Goal: Information Seeking & Learning: Find specific page/section

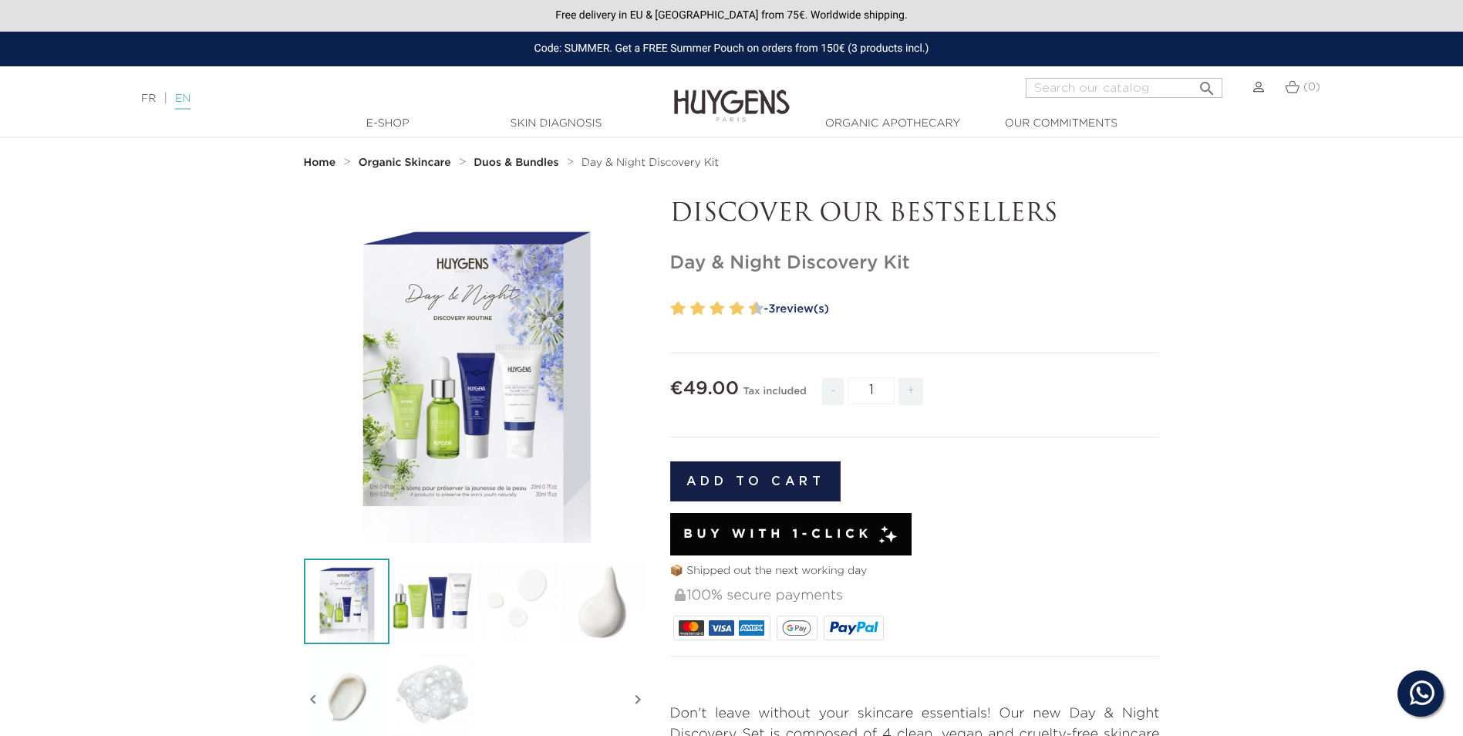
click at [190, 99] on link "EN" at bounding box center [182, 101] width 15 height 16
click at [1050, 182] on link "Made in [GEOGRAPHIC_DATA]" at bounding box center [1076, 179] width 184 height 32
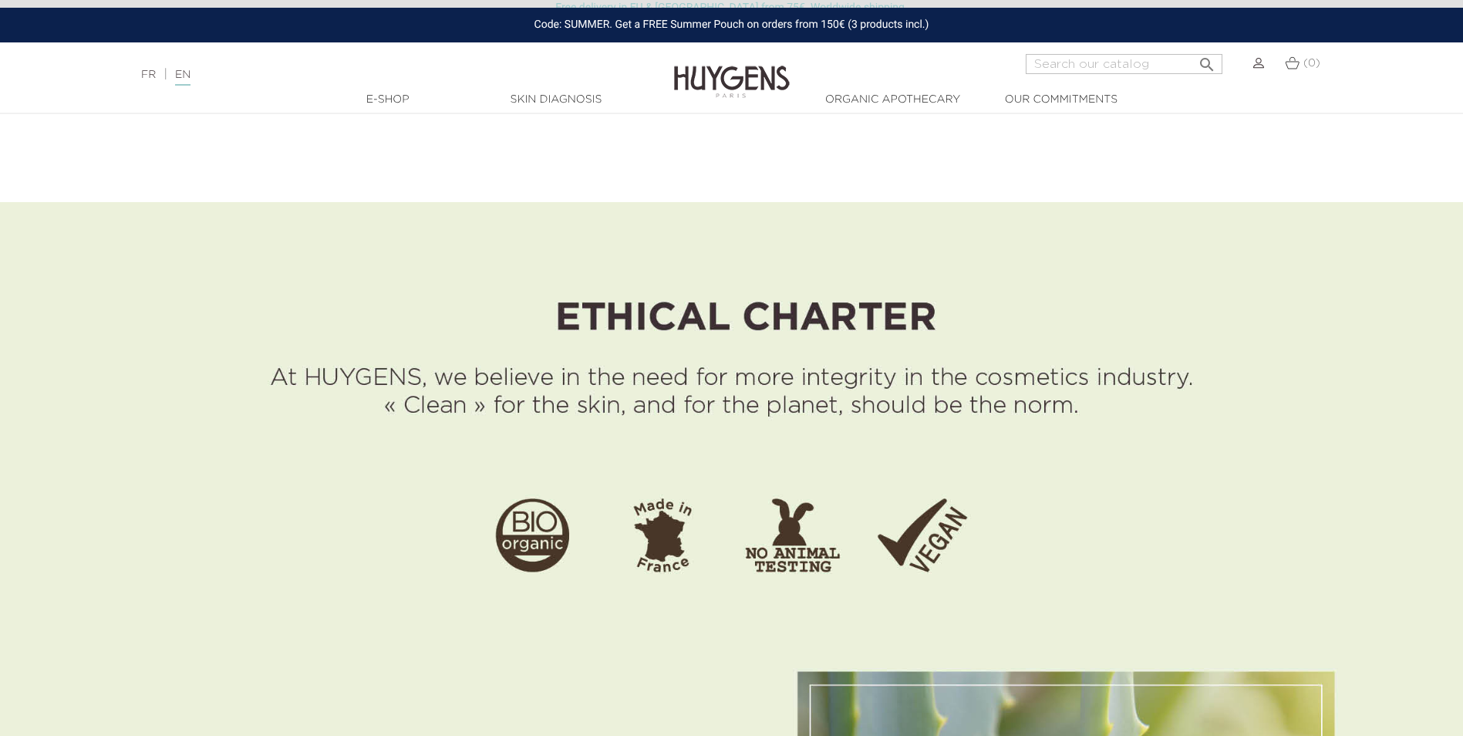
scroll to position [540, 0]
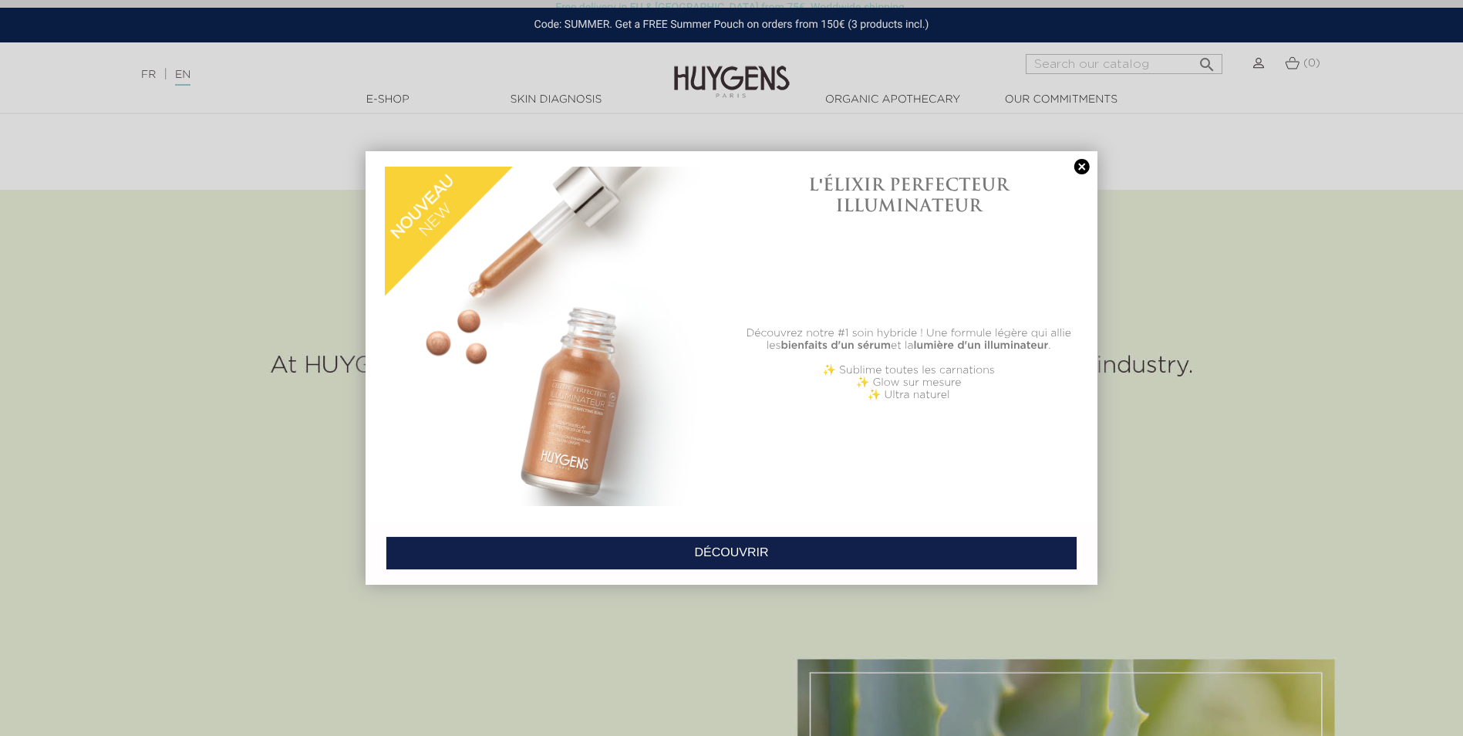
click at [1081, 165] on link at bounding box center [1082, 167] width 22 height 16
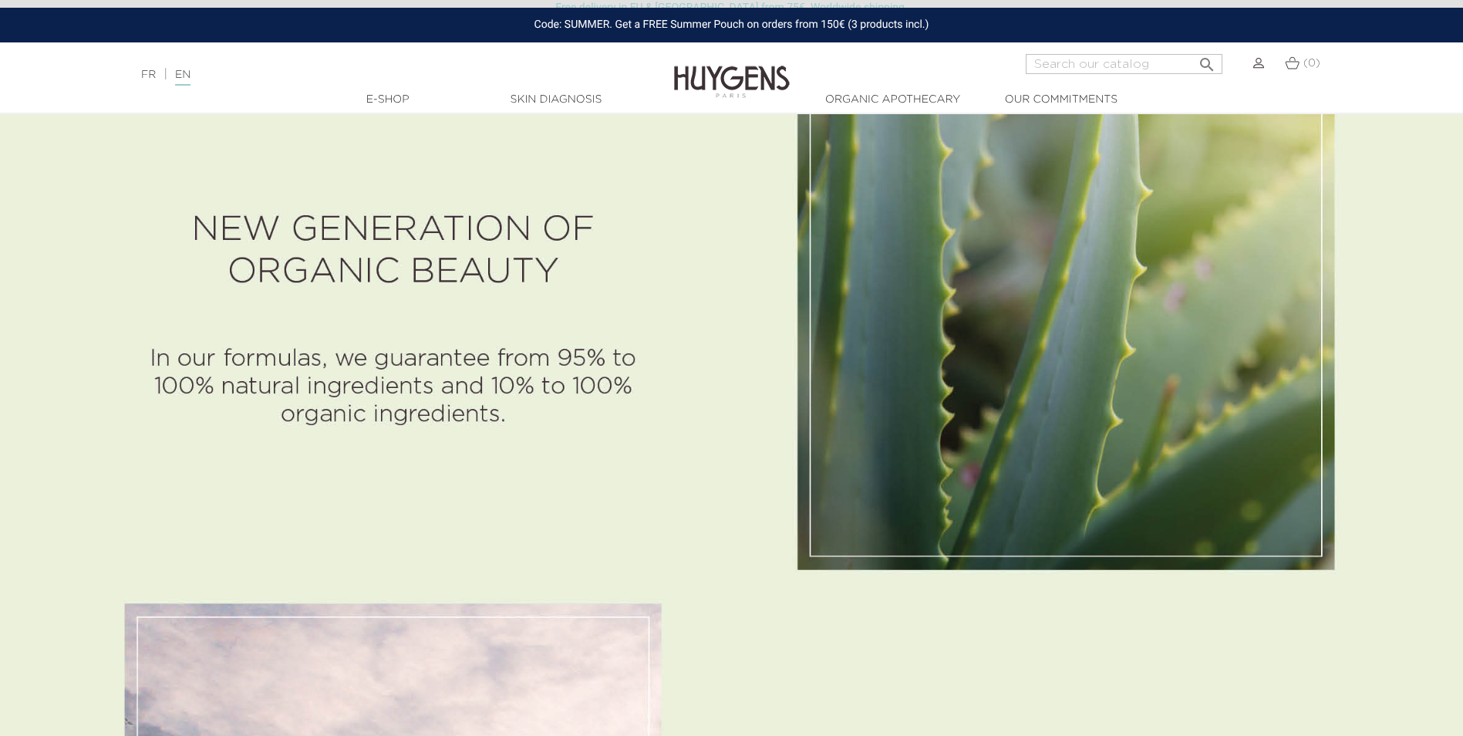
scroll to position [1104, 0]
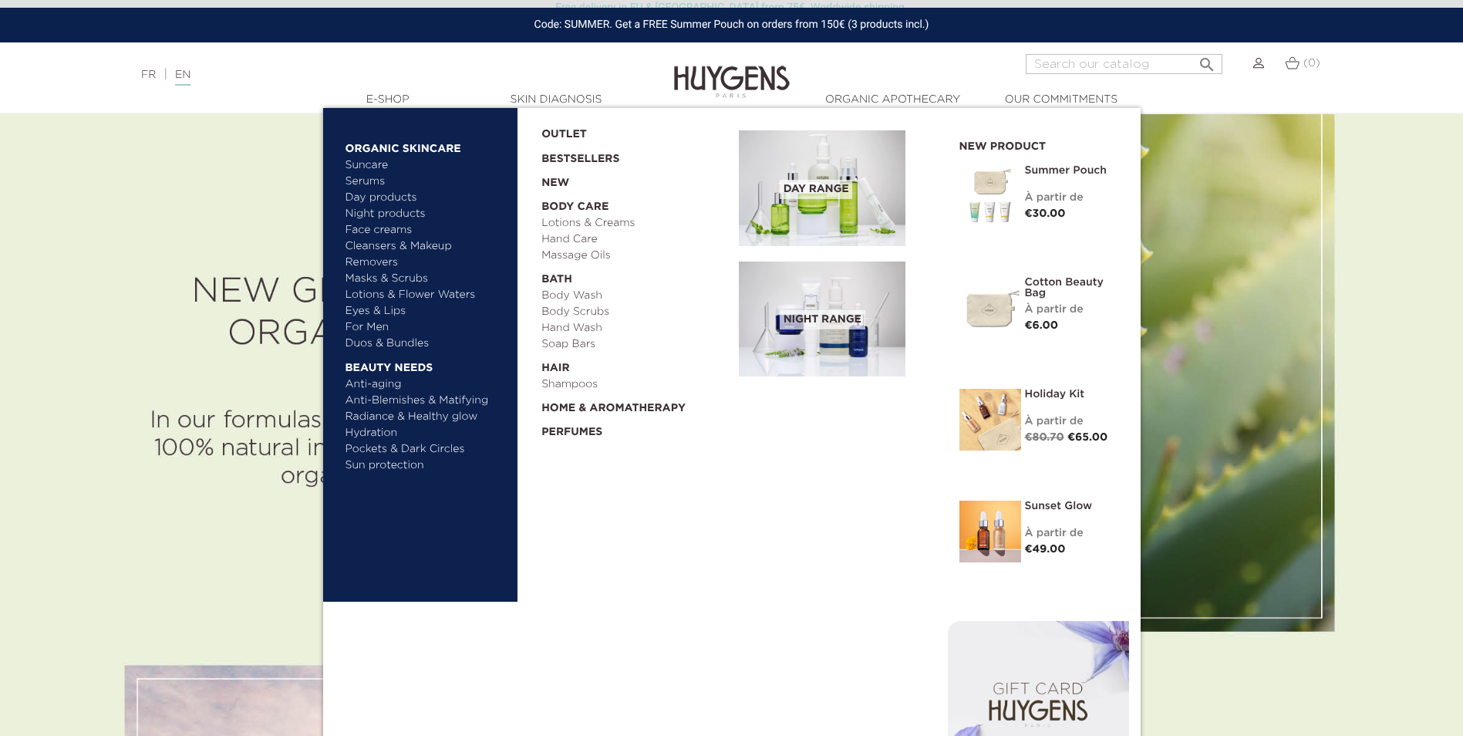
click at [372, 179] on link "Serums" at bounding box center [425, 181] width 161 height 16
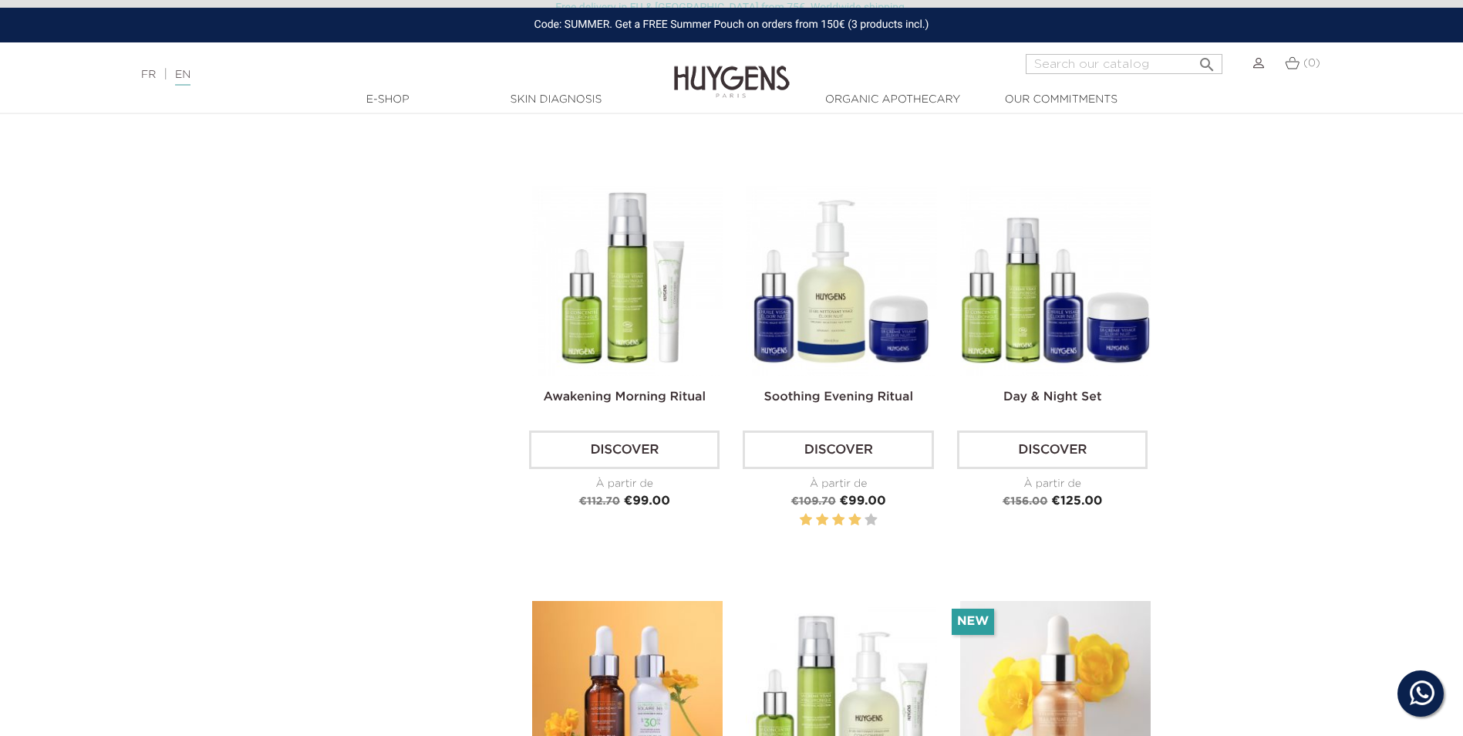
scroll to position [2116, 0]
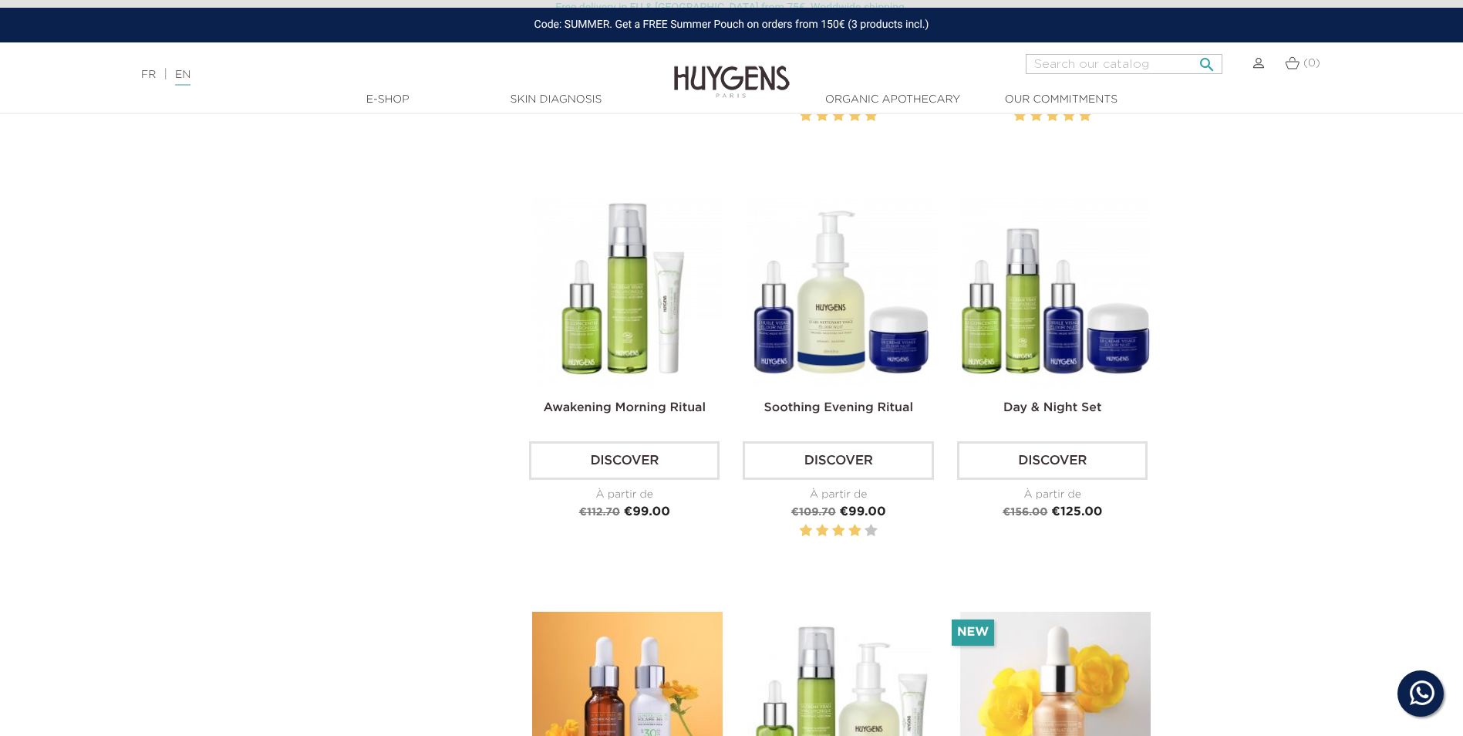
click at [1064, 62] on input "Search" at bounding box center [1124, 64] width 197 height 20
type input "eye"
click at [1193, 49] on button " Search" at bounding box center [1207, 59] width 28 height 21
